Goal: Task Accomplishment & Management: Complete application form

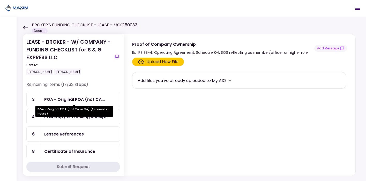
click at [78, 100] on div "POA - Original POA (not CA..." at bounding box center [74, 99] width 61 height 6
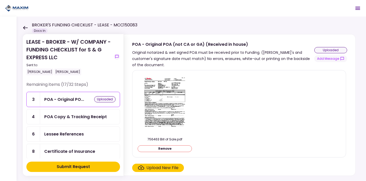
click at [173, 149] on button "Remove" at bounding box center [165, 148] width 54 height 7
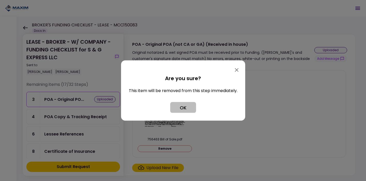
click at [181, 107] on button "OK" at bounding box center [183, 107] width 26 height 11
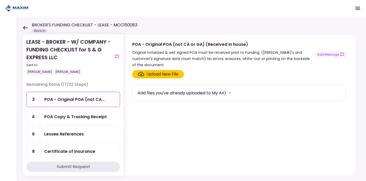
click at [222, 114] on section "Upload New File Add files you've already uploaded to My AIO" at bounding box center [239, 122] width 215 height 104
click at [83, 118] on div "POA Copy & Tracking Receipt" at bounding box center [75, 117] width 63 height 6
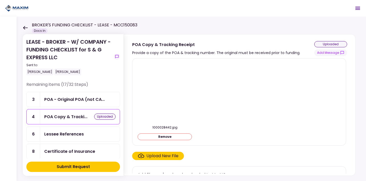
click at [170, 134] on button "Remove" at bounding box center [165, 137] width 54 height 7
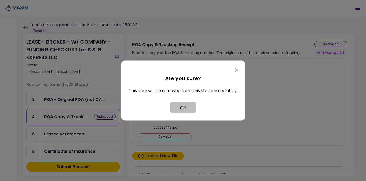
click at [189, 104] on button "OK" at bounding box center [183, 107] width 26 height 11
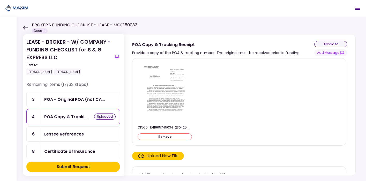
click at [172, 135] on button "Remove" at bounding box center [165, 137] width 54 height 7
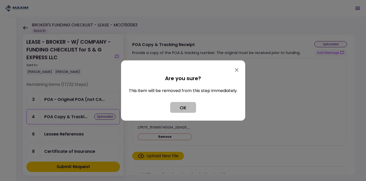
click at [179, 106] on button "OK" at bounding box center [183, 107] width 26 height 11
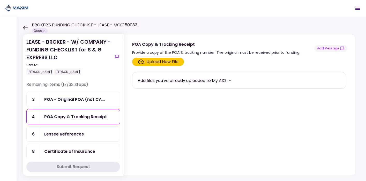
click at [196, 120] on section "Upload New File Add files you've already uploaded to My AIO" at bounding box center [239, 116] width 215 height 116
click at [163, 62] on div "Upload New File" at bounding box center [163, 62] width 32 height 6
click at [0, 0] on input "Upload New File" at bounding box center [0, 0] width 0 height 0
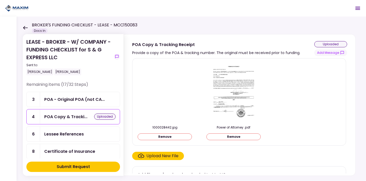
click at [167, 137] on button "Remove" at bounding box center [165, 137] width 54 height 7
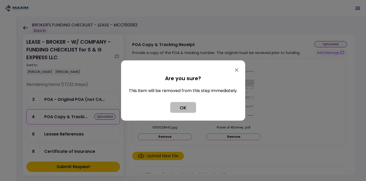
click at [185, 104] on button "OK" at bounding box center [183, 107] width 26 height 11
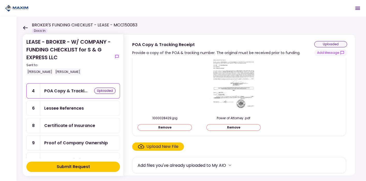
scroll to position [26, 0]
click at [74, 100] on div "Lessee References" at bounding box center [80, 107] width 80 height 15
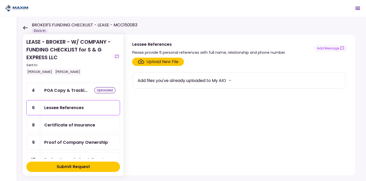
click at [161, 62] on div "Upload New File" at bounding box center [163, 62] width 32 height 6
click at [0, 0] on input "Upload New File" at bounding box center [0, 0] width 0 height 0
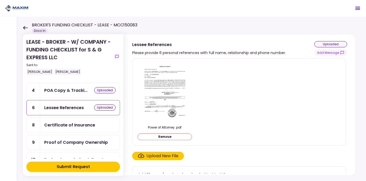
click at [168, 134] on button "Remove" at bounding box center [165, 137] width 54 height 7
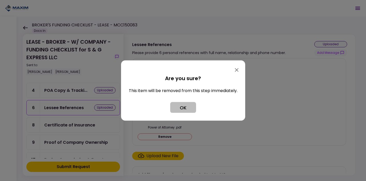
click at [186, 103] on button "OK" at bounding box center [183, 107] width 26 height 11
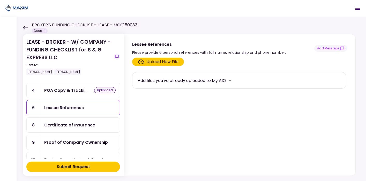
click at [162, 63] on div "Upload New File" at bounding box center [163, 62] width 32 height 6
click at [0, 0] on input "Upload New File" at bounding box center [0, 0] width 0 height 0
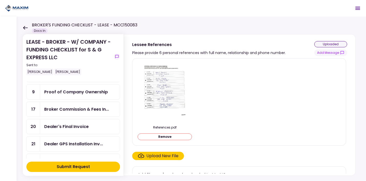
scroll to position [78, 0]
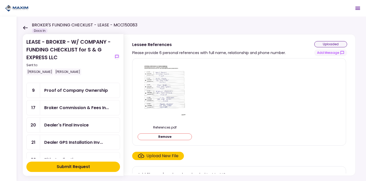
click at [79, 89] on div "Proof of Company Ownership" at bounding box center [76, 90] width 64 height 6
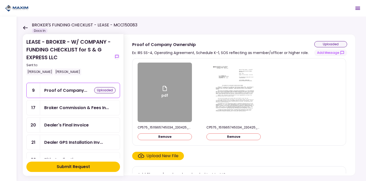
click at [157, 90] on div "pdf" at bounding box center [165, 93] width 54 height 60
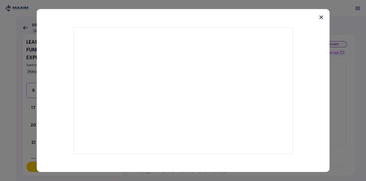
click at [320, 19] on icon at bounding box center [322, 18] width 4 height 4
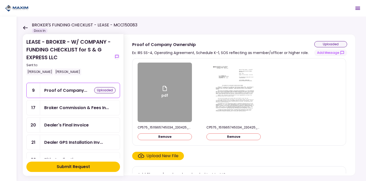
click at [231, 85] on img at bounding box center [234, 93] width 46 height 60
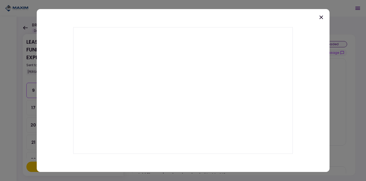
click at [317, 19] on div at bounding box center [183, 90] width 293 height 163
click at [325, 13] on div at bounding box center [183, 90] width 293 height 163
click at [321, 15] on icon at bounding box center [321, 17] width 6 height 6
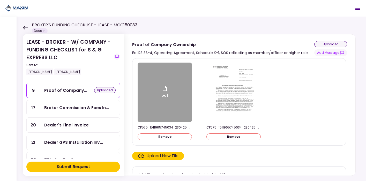
click at [172, 137] on button "Remove" at bounding box center [165, 137] width 54 height 7
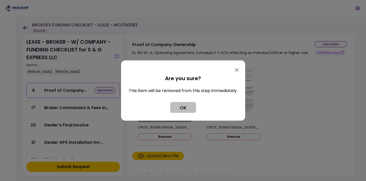
click at [184, 105] on button "OK" at bounding box center [183, 107] width 26 height 11
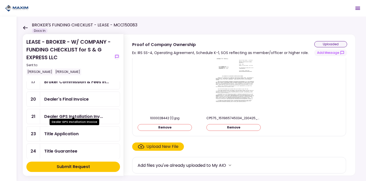
scroll to position [116, 0]
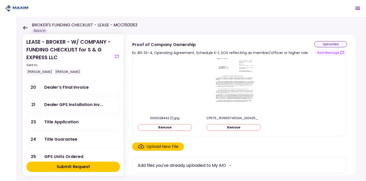
click at [67, 136] on div "Title Guarantee" at bounding box center [60, 139] width 33 height 6
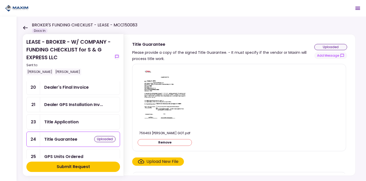
click at [90, 166] on button "Submit Request" at bounding box center [73, 167] width 94 height 10
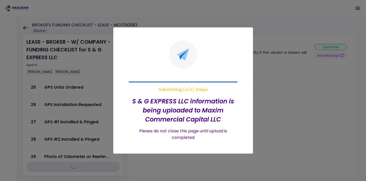
scroll to position [65, 0]
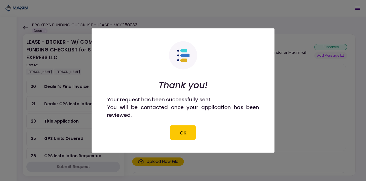
click at [176, 126] on button "OK" at bounding box center [183, 133] width 26 height 14
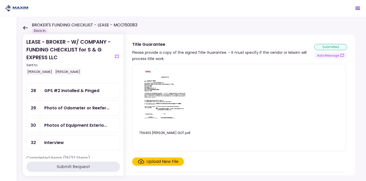
scroll to position [164, 0]
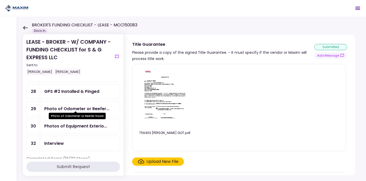
click at [85, 106] on div "Photo of Odometer or Reefer..." at bounding box center [76, 109] width 65 height 6
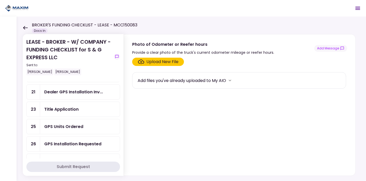
scroll to position [87, 0]
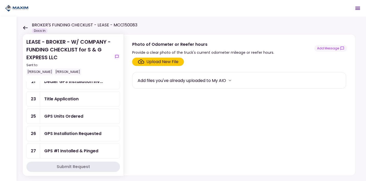
click at [75, 121] on div "GPS Units Ordered" at bounding box center [80, 116] width 80 height 15
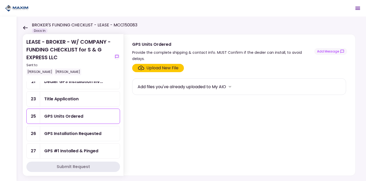
click at [78, 133] on div "GPS Installation Requested" at bounding box center [72, 133] width 57 height 6
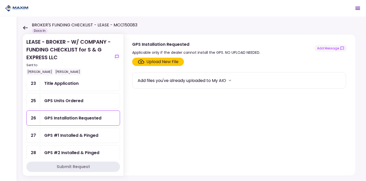
scroll to position [107, 0]
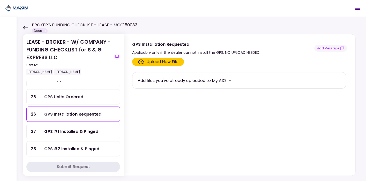
click at [77, 131] on div "GPS #1 Installed & Pinged" at bounding box center [71, 131] width 54 height 6
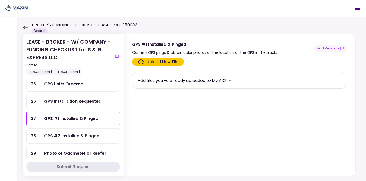
click at [74, 139] on div "GPS #2 Installed & Pinged" at bounding box center [80, 136] width 80 height 15
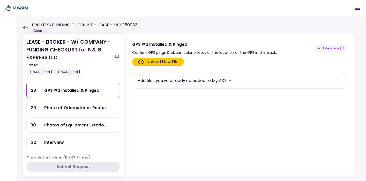
scroll to position [164, 0]
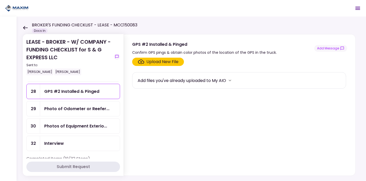
click at [77, 120] on div "Photos of Equipment Exterio..." at bounding box center [80, 126] width 80 height 15
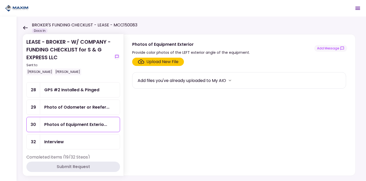
scroll to position [167, 0]
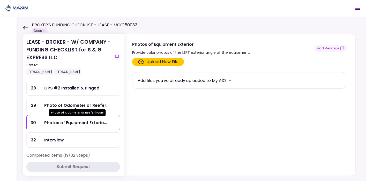
click at [85, 104] on div "Photo of Odometer or Reefer..." at bounding box center [76, 105] width 65 height 6
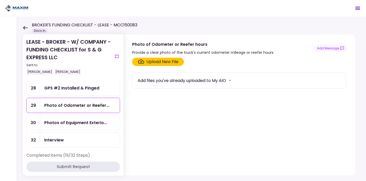
click at [165, 65] on label "Upload New File" at bounding box center [158, 62] width 52 height 8
click at [0, 0] on input "Upload New File" at bounding box center [0, 0] width 0 height 0
click at [158, 62] on div "Upload New File" at bounding box center [163, 62] width 32 height 6
click at [0, 0] on input "Upload New File" at bounding box center [0, 0] width 0 height 0
click at [170, 63] on div "Upload New File" at bounding box center [163, 62] width 32 height 6
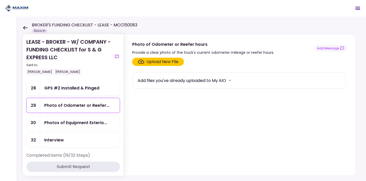
click at [0, 0] on input "Upload New File" at bounding box center [0, 0] width 0 height 0
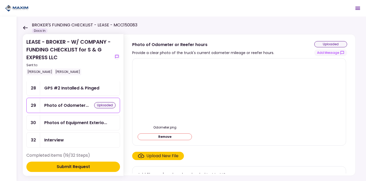
scroll to position [9, 0]
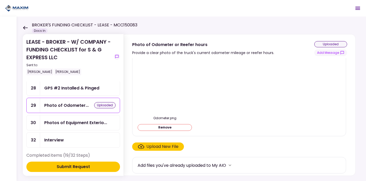
click at [165, 145] on div "Upload New File" at bounding box center [163, 147] width 32 height 6
click at [0, 0] on input "Upload New File" at bounding box center [0, 0] width 0 height 0
click at [92, 165] on button "Submit Request" at bounding box center [73, 167] width 94 height 10
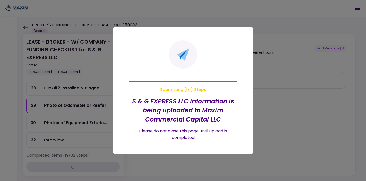
scroll to position [0, 0]
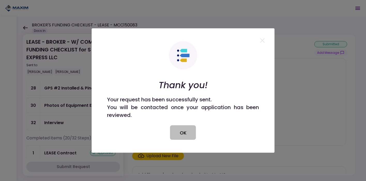
click at [184, 132] on button "OK" at bounding box center [183, 133] width 26 height 14
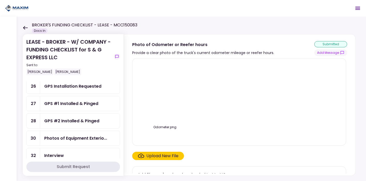
scroll to position [130, 0]
